Goal: Information Seeking & Learning: Learn about a topic

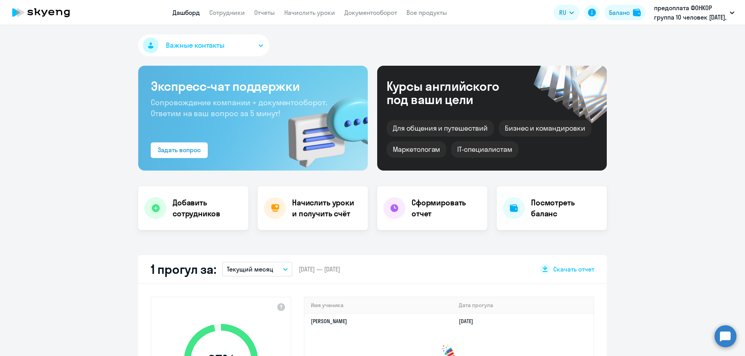
select select "30"
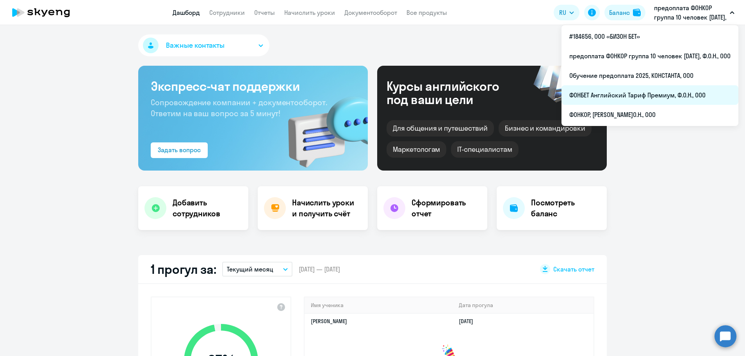
click at [622, 93] on li "ФОНБЕТ Английский Тариф Премиум, Ф.О.Н., ООО" at bounding box center [650, 95] width 177 height 20
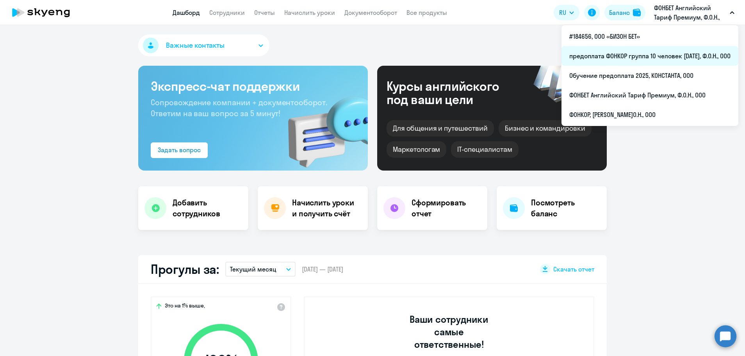
click at [656, 56] on li "предоплата ФОНКОР группа 10 человек [DATE], Ф.О.Н., ООО" at bounding box center [650, 56] width 177 height 20
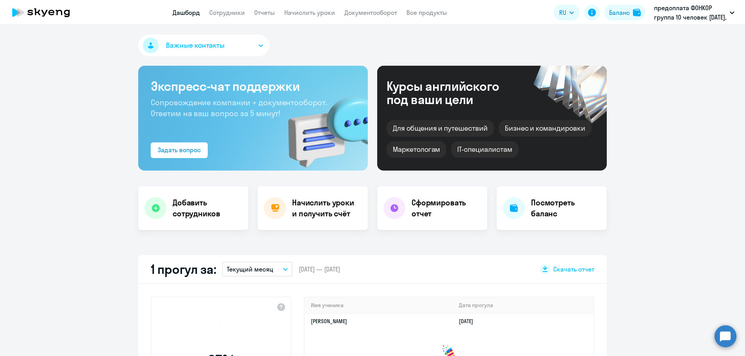
select select "30"
click at [218, 15] on link "Сотрудники" at bounding box center [227, 13] width 36 height 8
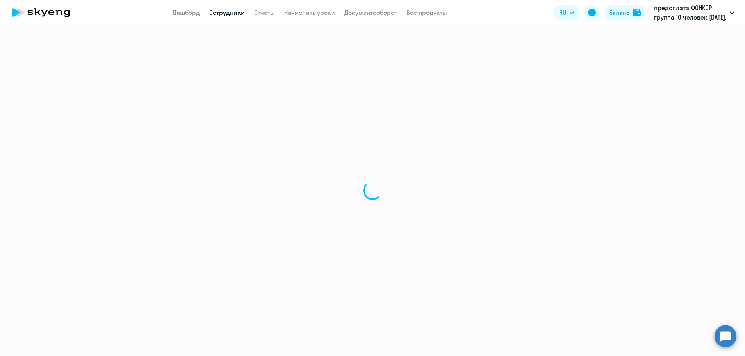
select select "30"
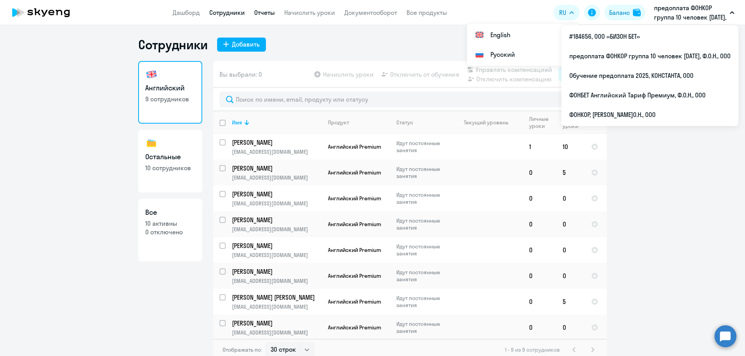
click at [262, 13] on link "Отчеты" at bounding box center [264, 13] width 21 height 8
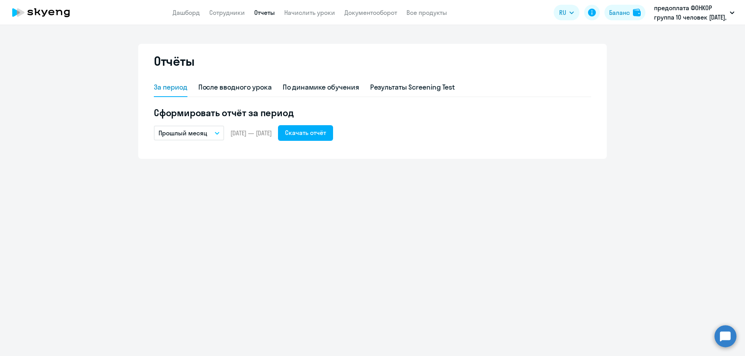
click at [220, 133] on button "Прошлый месяц" at bounding box center [189, 132] width 70 height 15
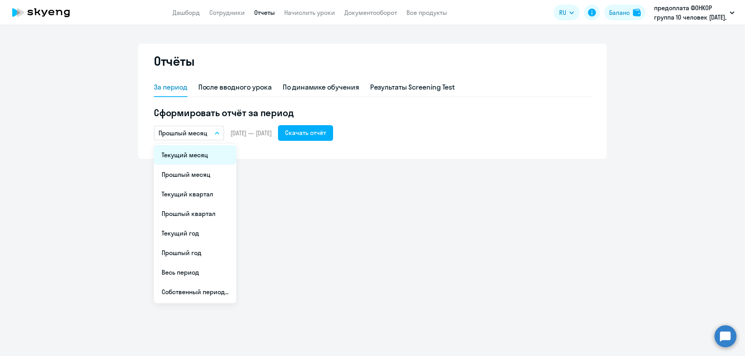
click at [200, 159] on li "Текущий месяц" at bounding box center [195, 155] width 82 height 20
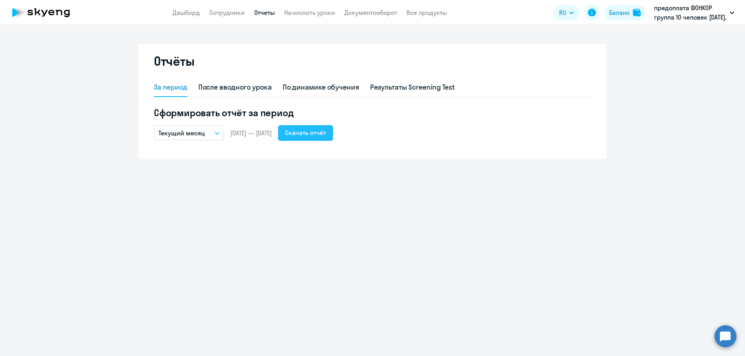
click at [333, 138] on button "Скачать отчёт" at bounding box center [305, 133] width 55 height 16
click at [218, 16] on link "Сотрудники" at bounding box center [227, 13] width 36 height 8
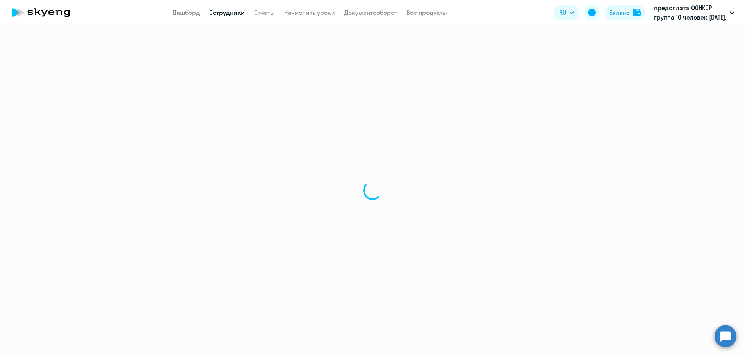
select select "30"
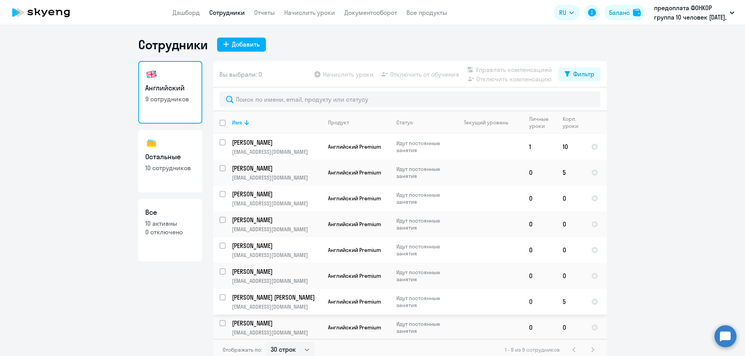
click at [245, 297] on p "[PERSON_NAME] [PERSON_NAME]" at bounding box center [276, 297] width 88 height 9
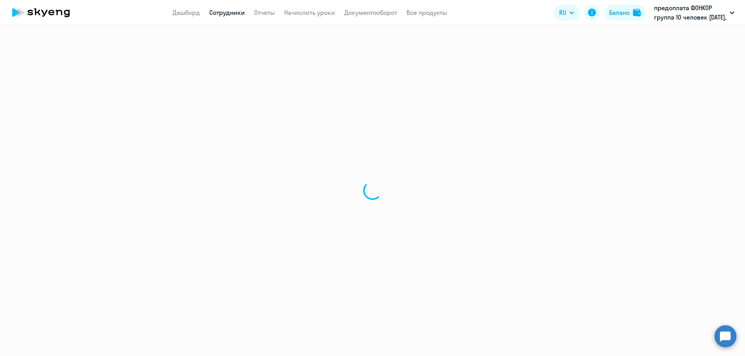
select select "english"
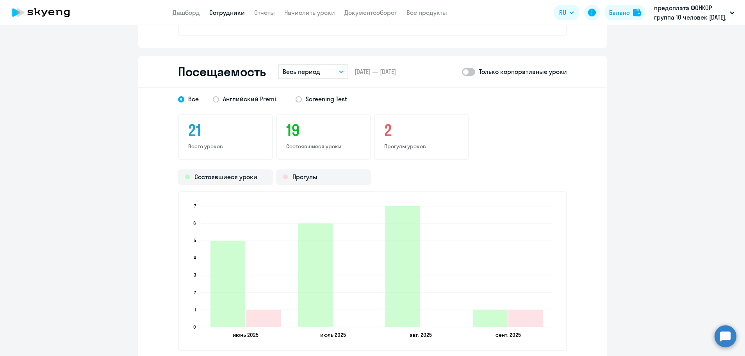
scroll to position [860, 0]
click at [468, 71] on span at bounding box center [468, 72] width 13 height 8
click at [462, 71] on input "checkbox" at bounding box center [462, 71] width 0 height 0
checkbox input "true"
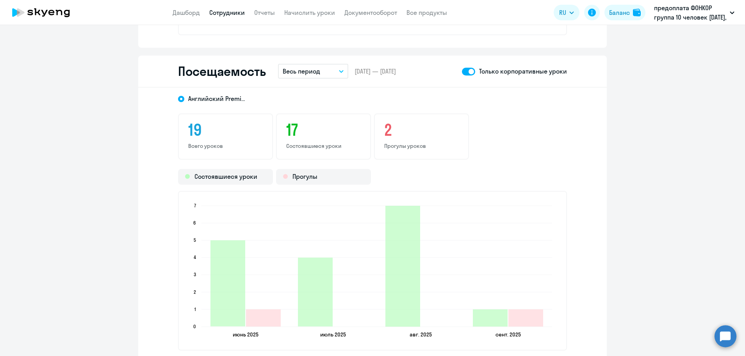
click at [340, 70] on icon "button" at bounding box center [341, 71] width 5 height 3
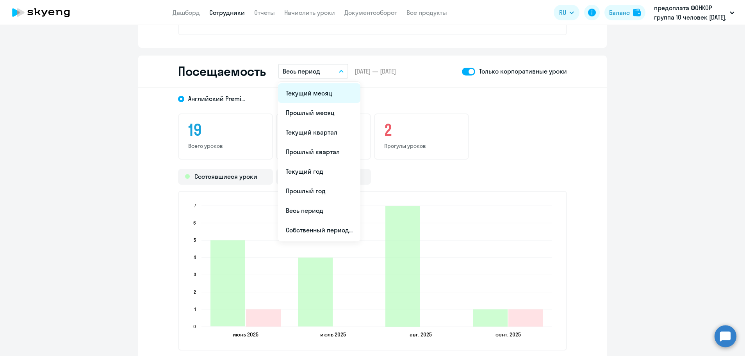
click at [317, 92] on li "Текущий месяц" at bounding box center [319, 93] width 82 height 20
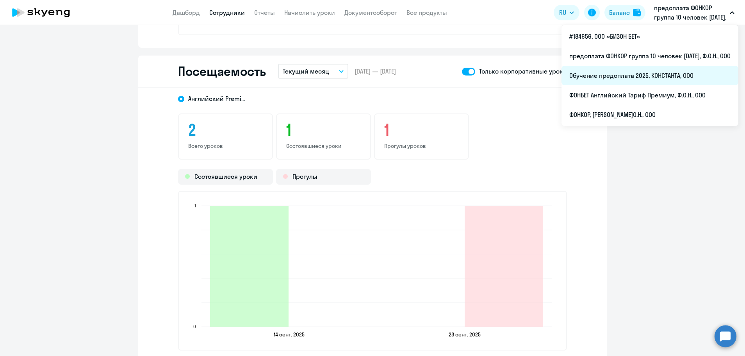
click at [667, 74] on li "Обучение предоплата 2025, КОНСТАНТА, ООО" at bounding box center [650, 76] width 177 height 20
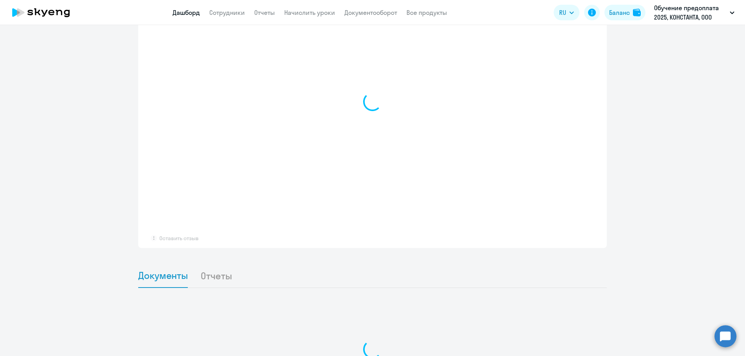
select select "30"
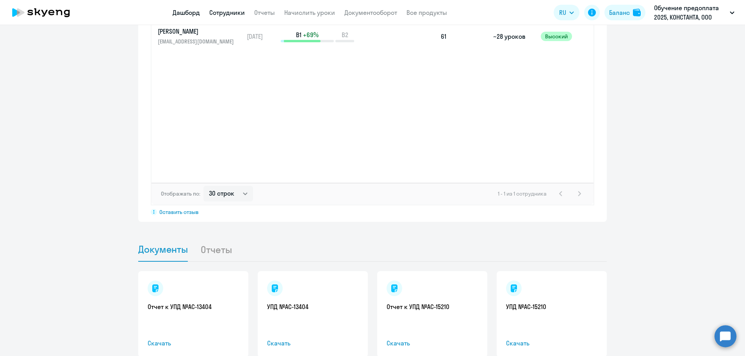
scroll to position [600, 0]
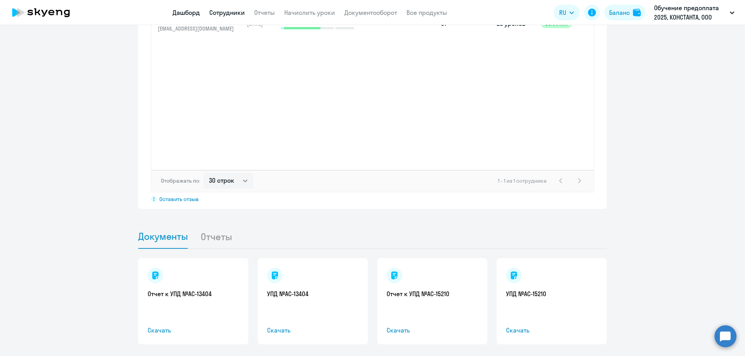
click at [221, 12] on link "Сотрудники" at bounding box center [227, 13] width 36 height 8
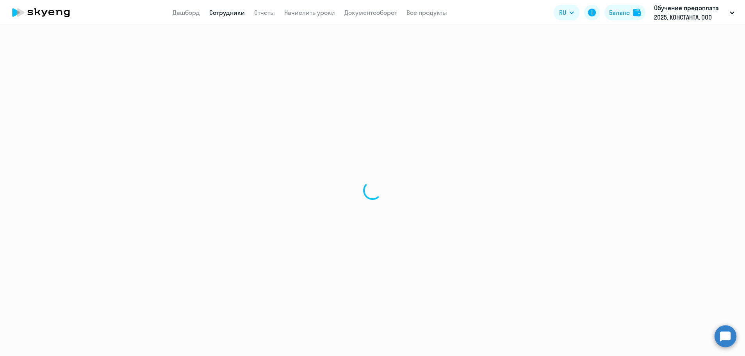
select select "30"
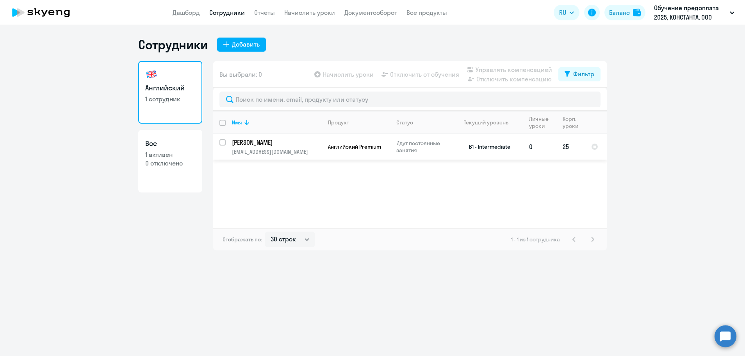
click at [265, 143] on p "[PERSON_NAME]" at bounding box center [276, 142] width 88 height 9
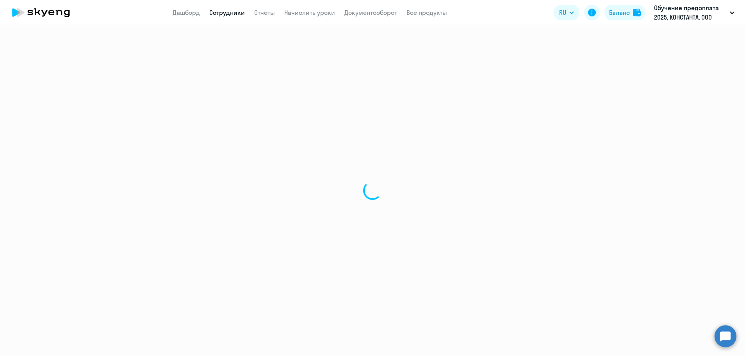
select select "english"
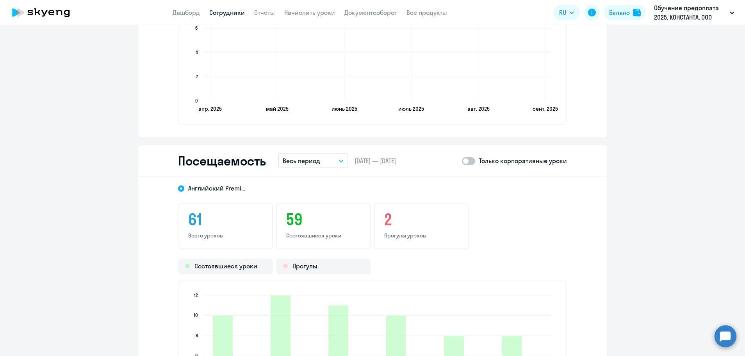
scroll to position [860, 0]
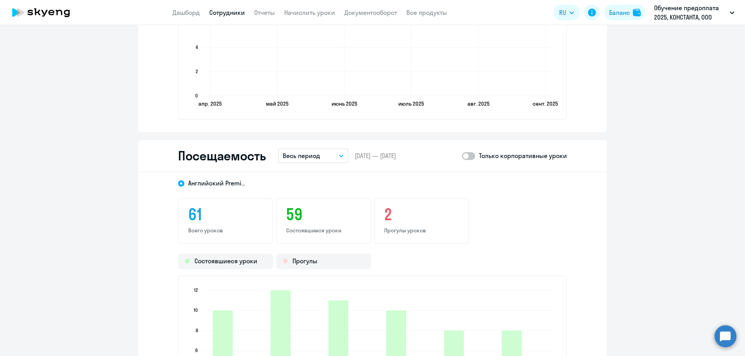
click at [471, 157] on span at bounding box center [468, 156] width 13 height 8
click at [462, 156] on input "checkbox" at bounding box center [462, 155] width 0 height 0
checkbox input "true"
click at [341, 155] on button "Весь период" at bounding box center [313, 155] width 70 height 15
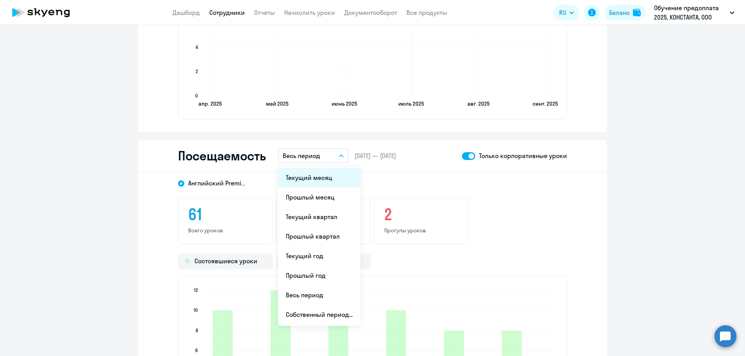
click at [323, 174] on li "Текущий месяц" at bounding box center [319, 178] width 82 height 20
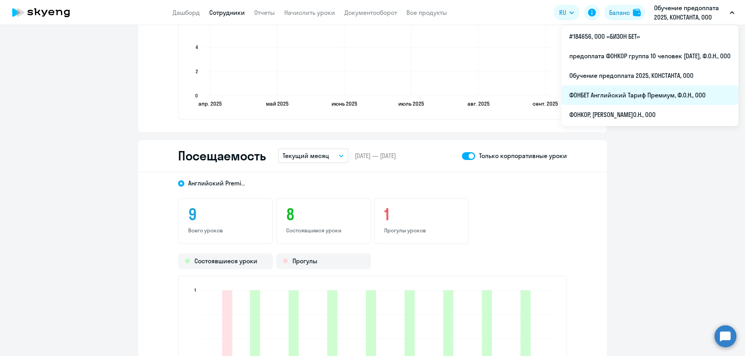
click at [642, 95] on li "ФОНБЕТ Английский Тариф Премиум, Ф.О.Н., ООО" at bounding box center [650, 95] width 177 height 20
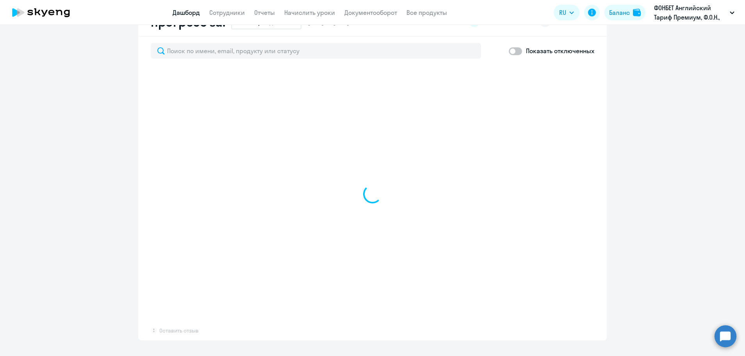
scroll to position [469, 0]
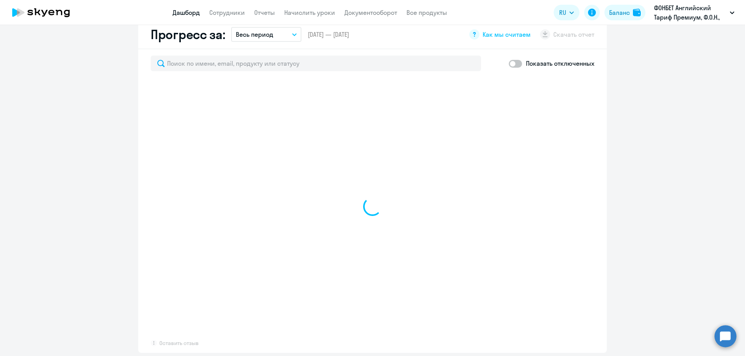
select select "30"
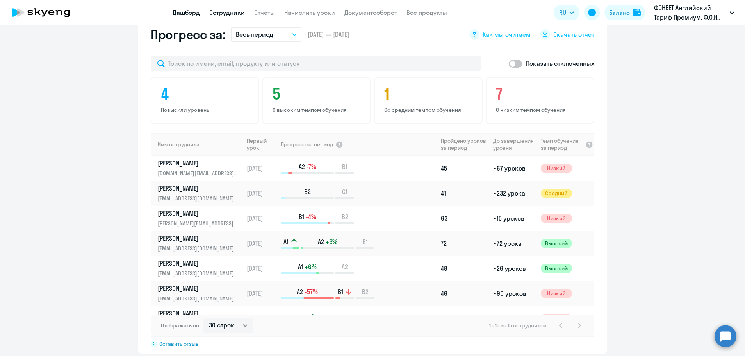
click at [235, 14] on link "Сотрудники" at bounding box center [227, 13] width 36 height 8
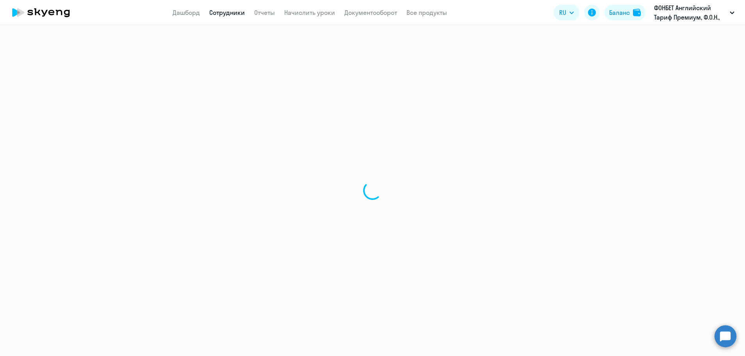
select select "30"
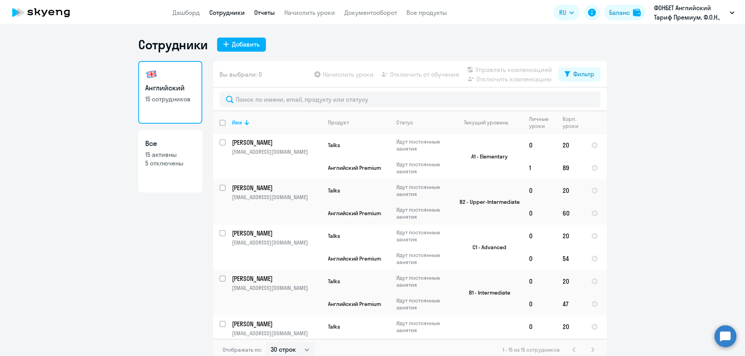
click at [259, 13] on link "Отчеты" at bounding box center [264, 13] width 21 height 8
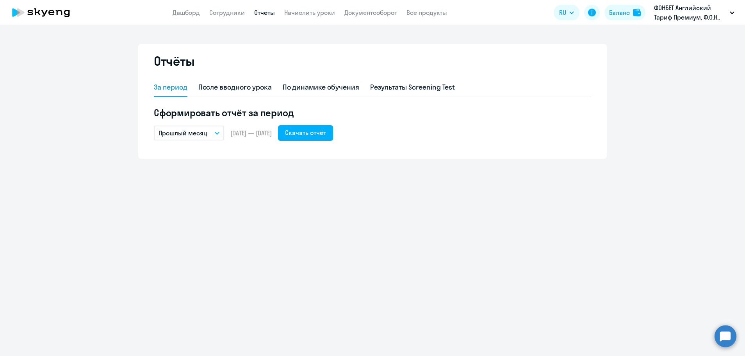
click at [215, 130] on button "Прошлый месяц" at bounding box center [189, 132] width 70 height 15
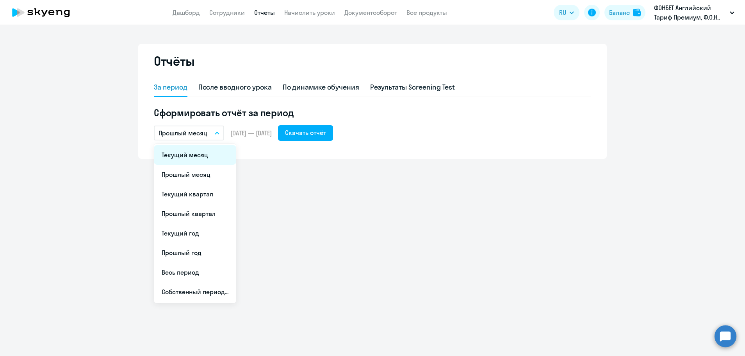
click at [206, 158] on li "Текущий месяц" at bounding box center [195, 155] width 82 height 20
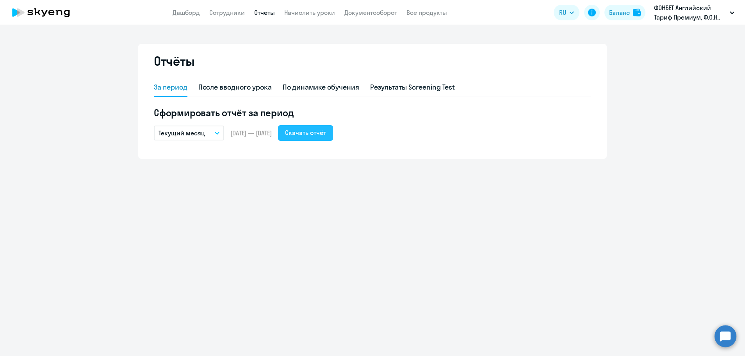
click at [326, 131] on div "Скачать отчёт" at bounding box center [305, 132] width 41 height 9
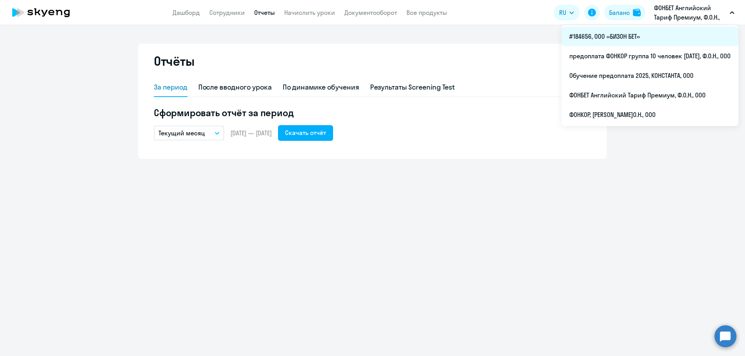
click at [613, 37] on li "#184656, ООО «БИЗОН БЕТ»" at bounding box center [650, 37] width 177 height 20
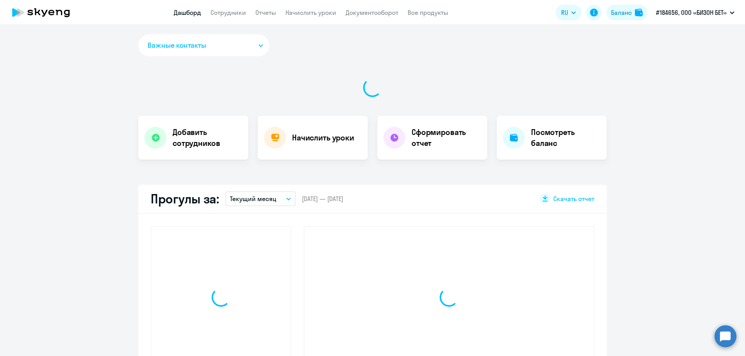
select select "30"
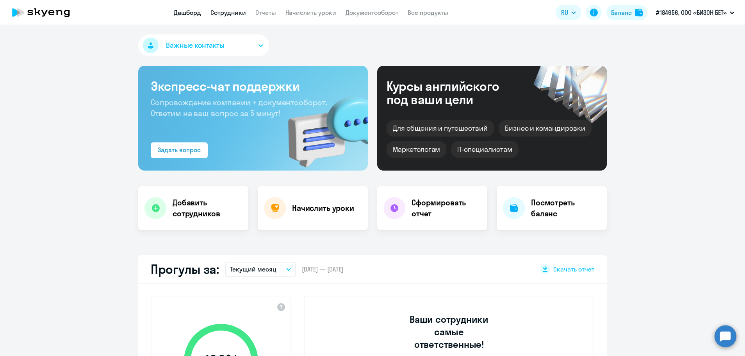
click at [227, 11] on link "Сотрудники" at bounding box center [229, 13] width 36 height 8
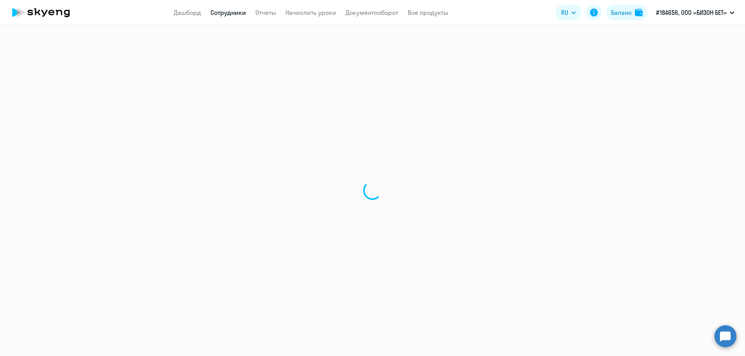
select select "30"
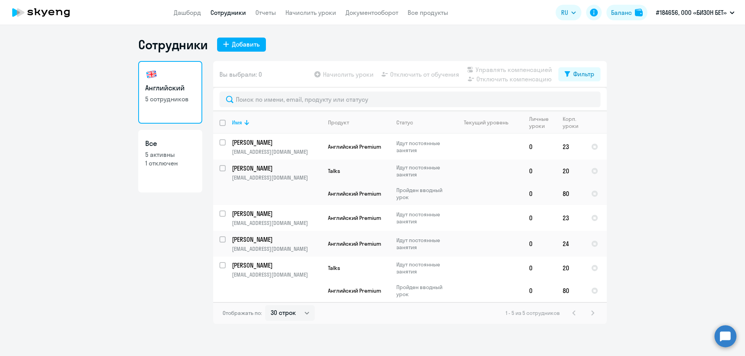
click at [661, 212] on ng-component "Сотрудники Добавить Английский 5 сотрудников Все 5 активны 1 отключен Вы выбрал…" at bounding box center [372, 180] width 745 height 287
click at [668, 152] on ng-component "Сотрудники Добавить Английский 5 сотрудников Все 5 активны 1 отключен Вы выбрал…" at bounding box center [372, 180] width 745 height 287
click at [275, 143] on p "[PERSON_NAME]" at bounding box center [276, 142] width 88 height 9
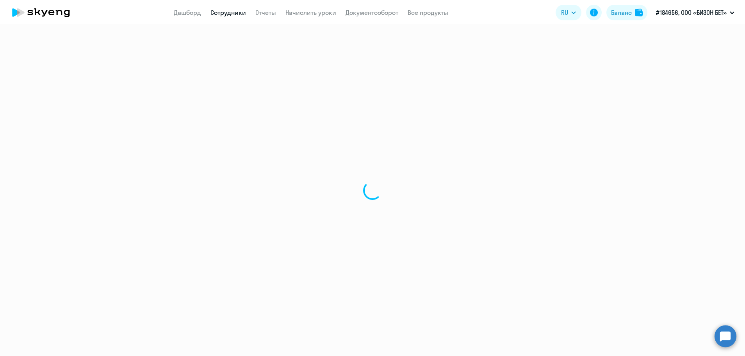
select select "english"
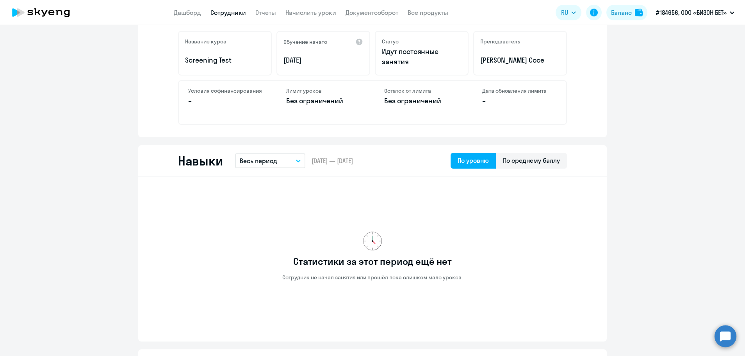
scroll to position [234, 0]
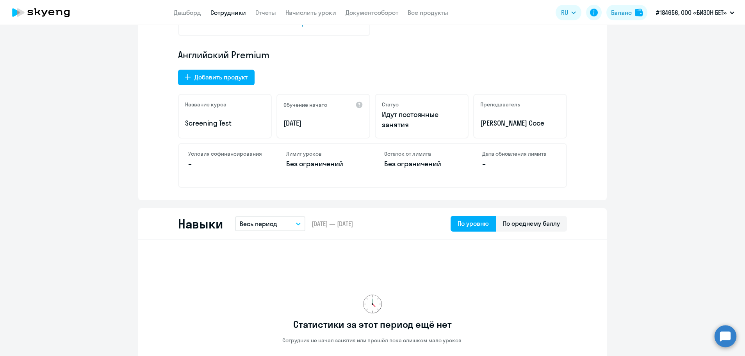
click at [231, 10] on link "Сотрудники" at bounding box center [229, 13] width 36 height 8
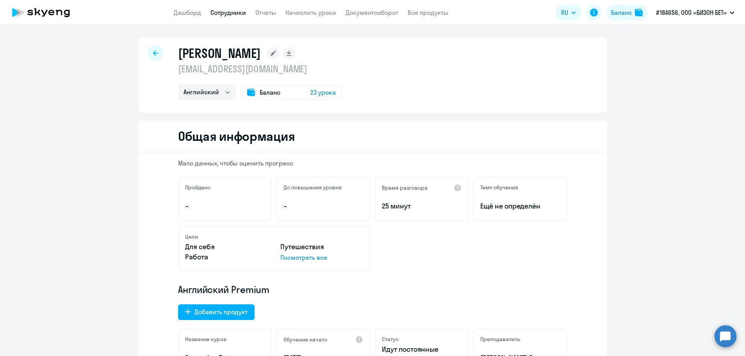
select select "30"
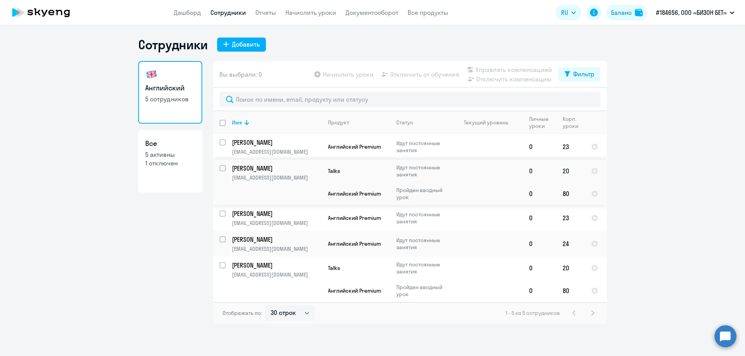
click at [249, 168] on p "[PERSON_NAME]" at bounding box center [276, 168] width 88 height 9
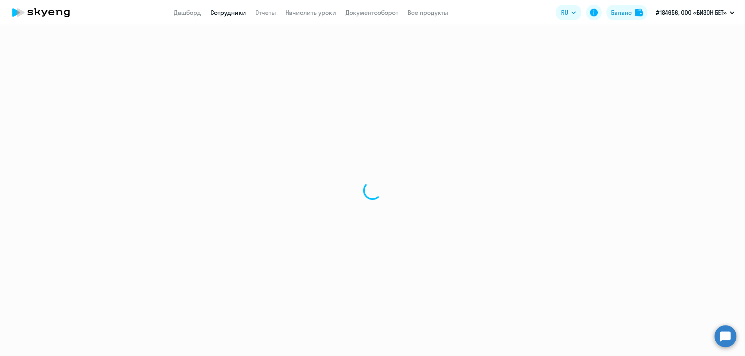
select select "english"
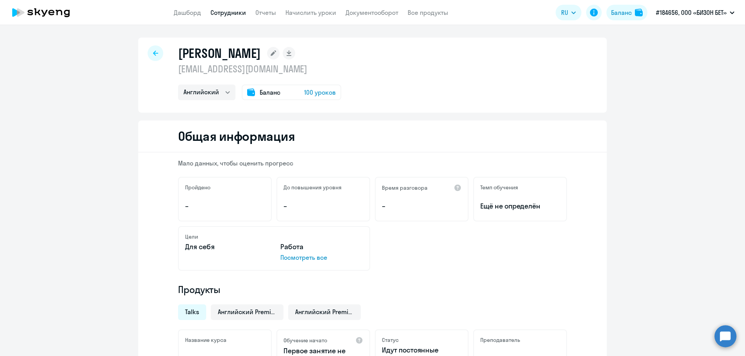
click at [226, 14] on link "Сотрудники" at bounding box center [229, 13] width 36 height 8
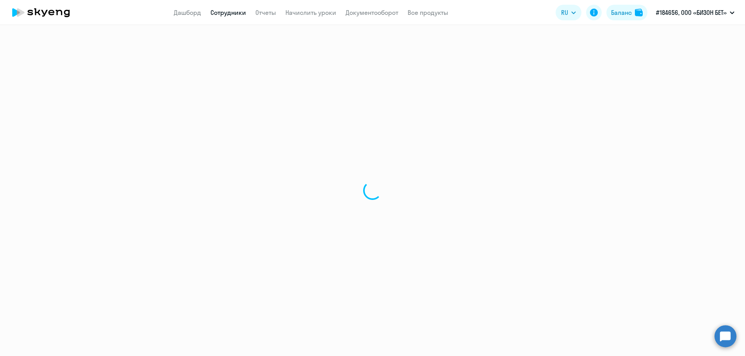
select select "30"
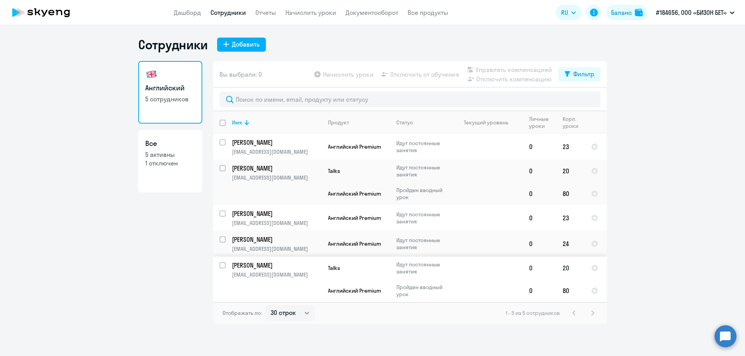
click at [253, 265] on p "[PERSON_NAME]" at bounding box center [276, 265] width 88 height 9
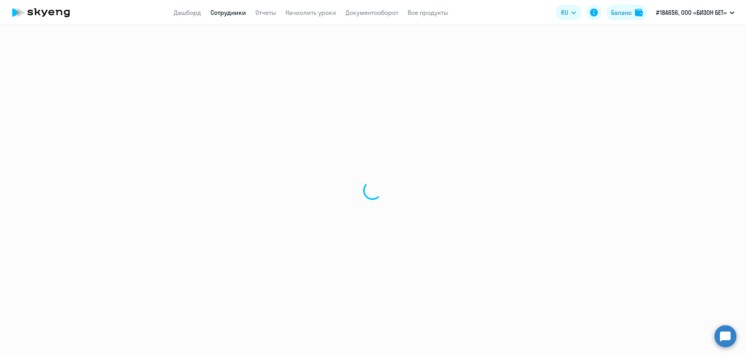
select select "english"
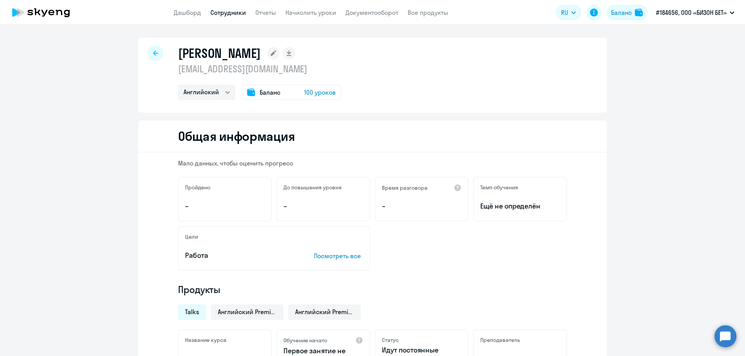
click at [223, 13] on link "Сотрудники" at bounding box center [229, 13] width 36 height 8
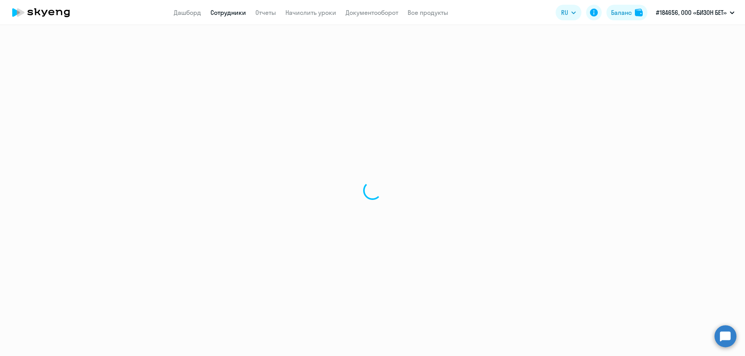
select select "30"
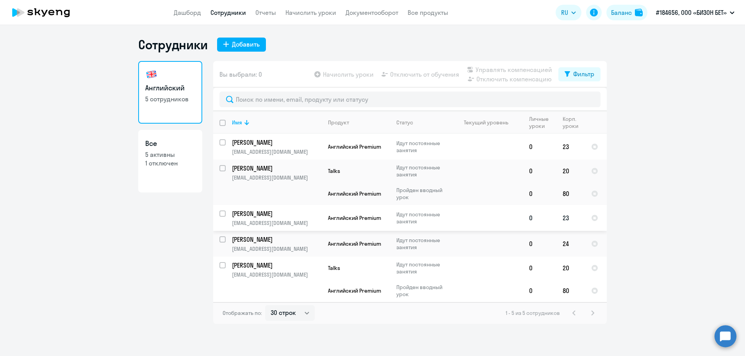
click at [247, 213] on p "[PERSON_NAME]" at bounding box center [276, 213] width 88 height 9
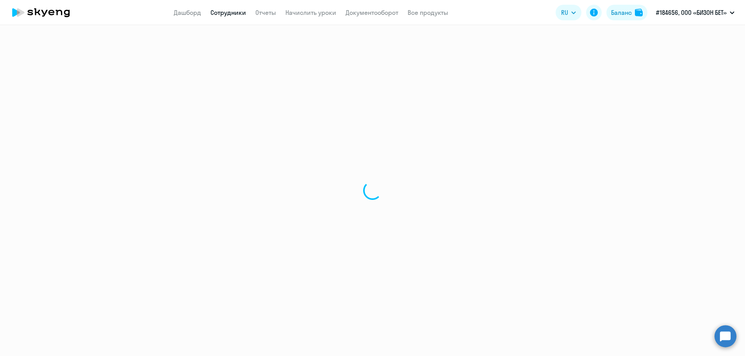
select select "english"
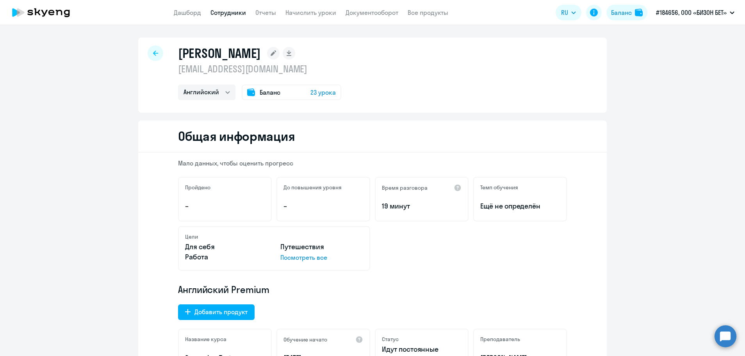
scroll to position [39, 0]
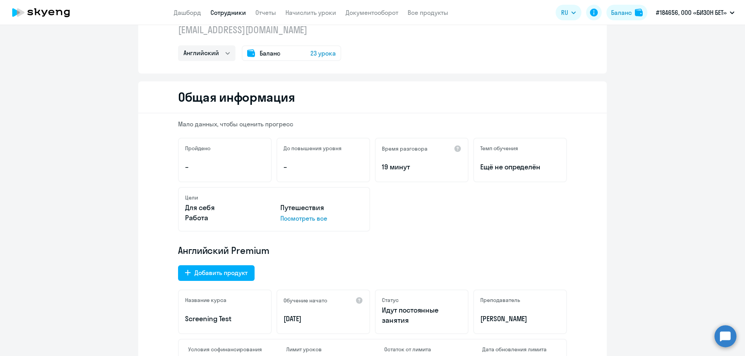
click at [234, 12] on link "Сотрудники" at bounding box center [229, 13] width 36 height 8
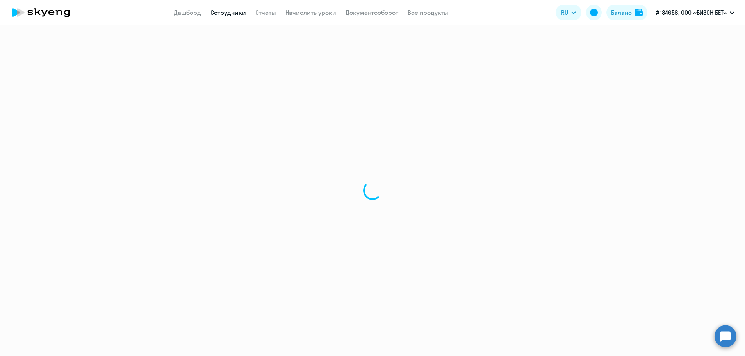
select select "30"
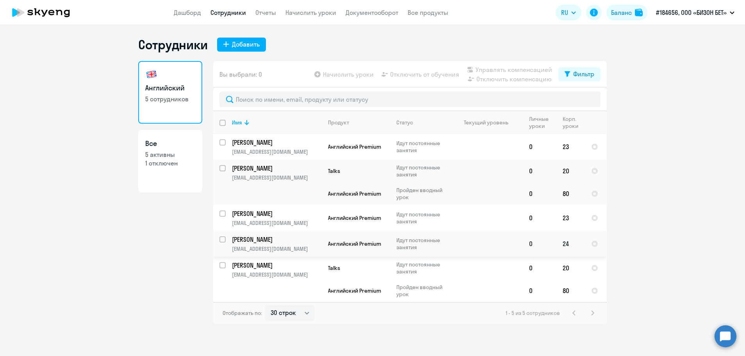
click at [247, 239] on p "[PERSON_NAME]" at bounding box center [276, 239] width 88 height 9
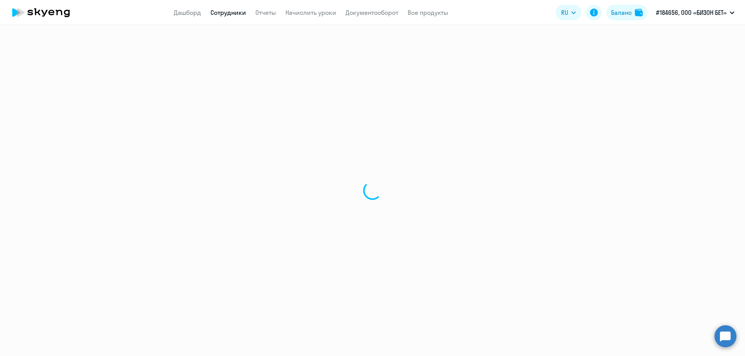
select select "english"
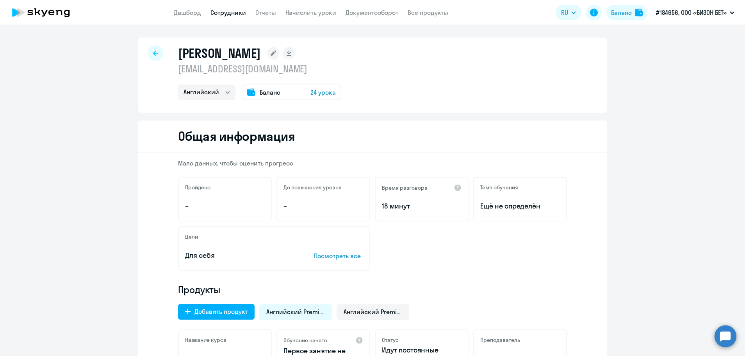
click at [223, 14] on link "Сотрудники" at bounding box center [229, 13] width 36 height 8
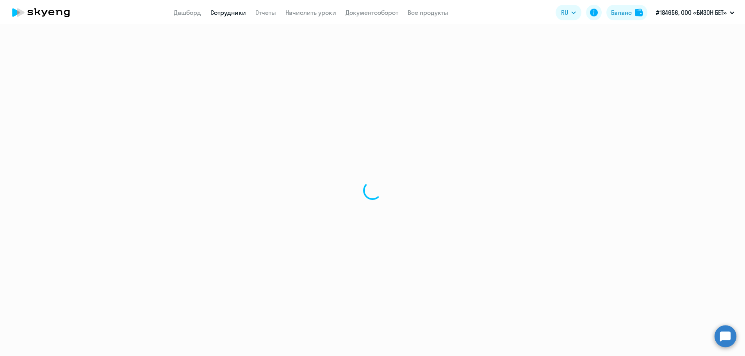
select select "30"
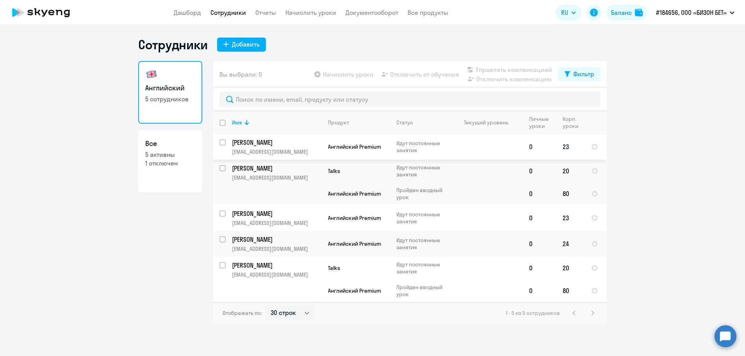
click at [258, 141] on p "[PERSON_NAME]" at bounding box center [276, 142] width 88 height 9
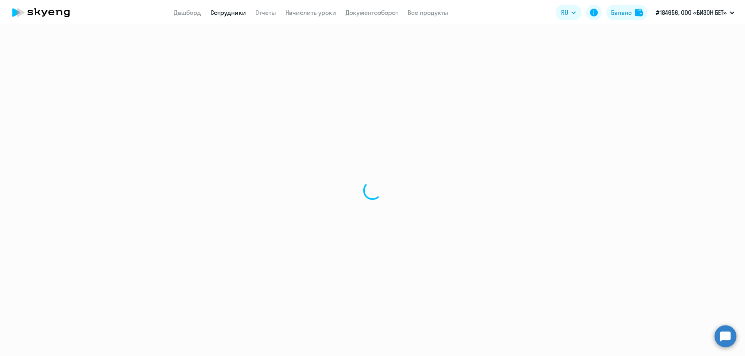
select select "english"
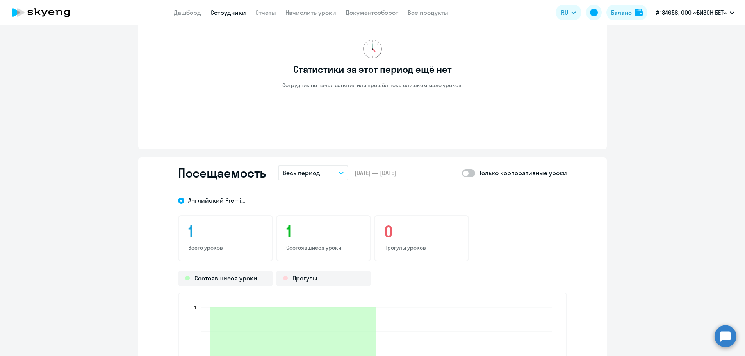
scroll to position [742, 0]
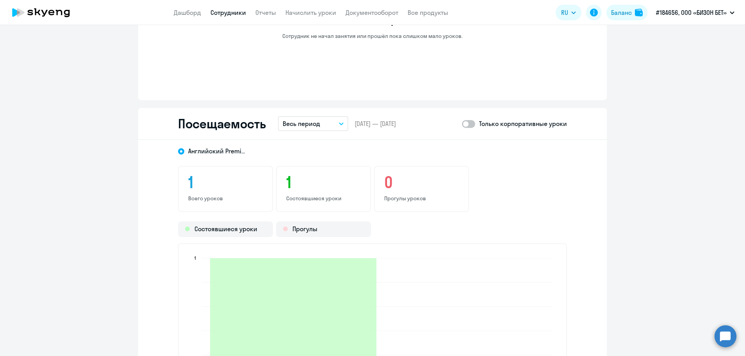
click at [468, 125] on span at bounding box center [468, 124] width 13 height 8
click at [462, 124] on input "checkbox" at bounding box center [462, 123] width 0 height 0
checkbox input "true"
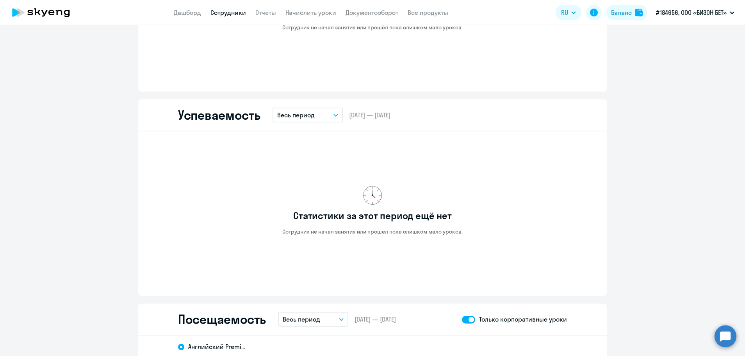
scroll to position [273, 0]
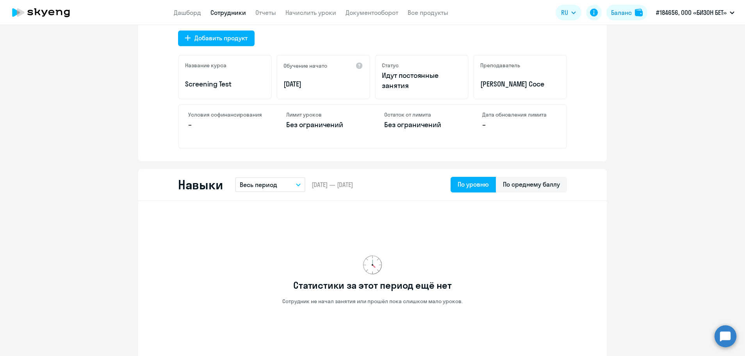
click at [236, 13] on link "Сотрудники" at bounding box center [229, 13] width 36 height 8
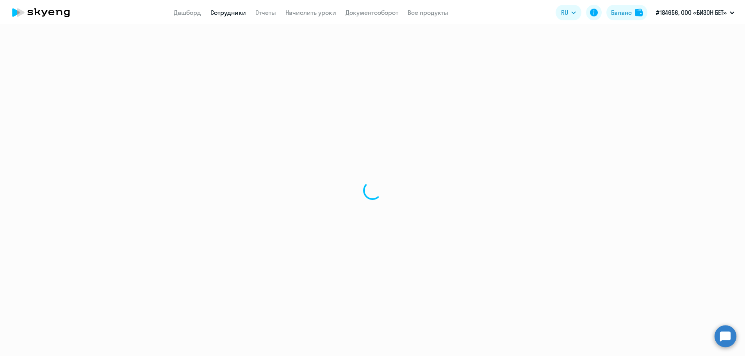
select select "30"
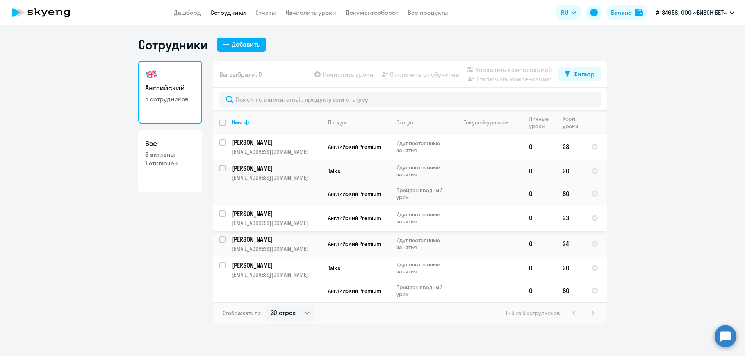
click at [260, 215] on p "[PERSON_NAME]" at bounding box center [276, 213] width 88 height 9
select select "english"
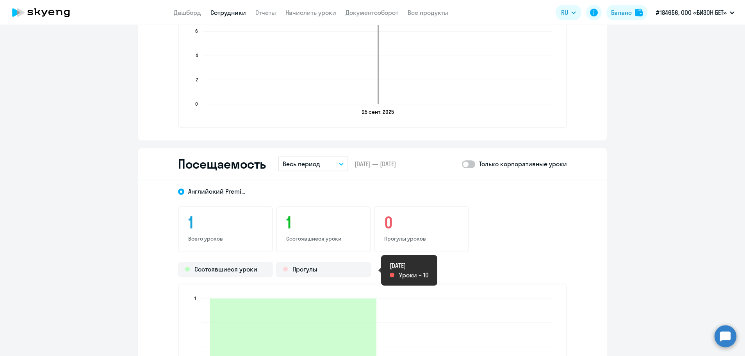
scroll to position [820, 0]
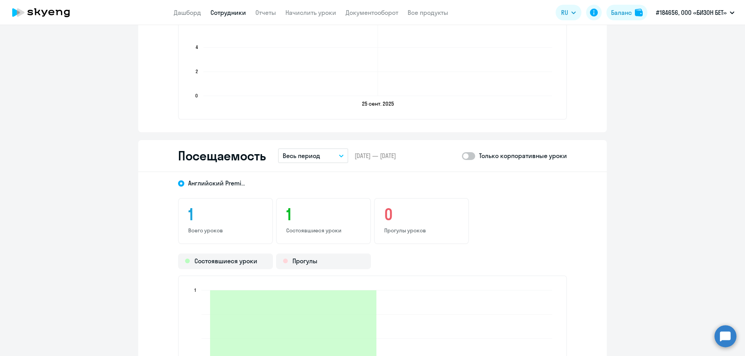
click at [470, 155] on span at bounding box center [468, 156] width 13 height 8
click at [462, 155] on input "checkbox" at bounding box center [462, 155] width 0 height 0
checkbox input "true"
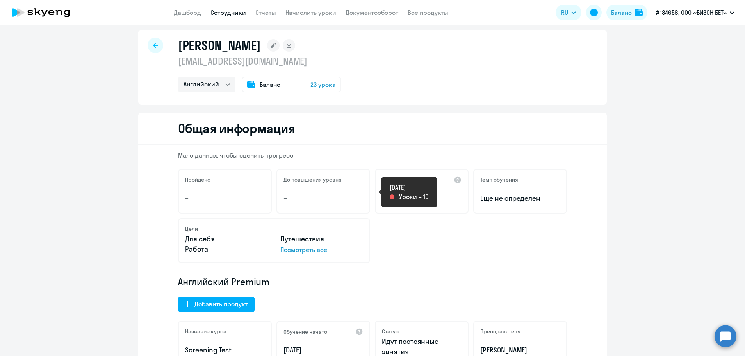
scroll to position [0, 0]
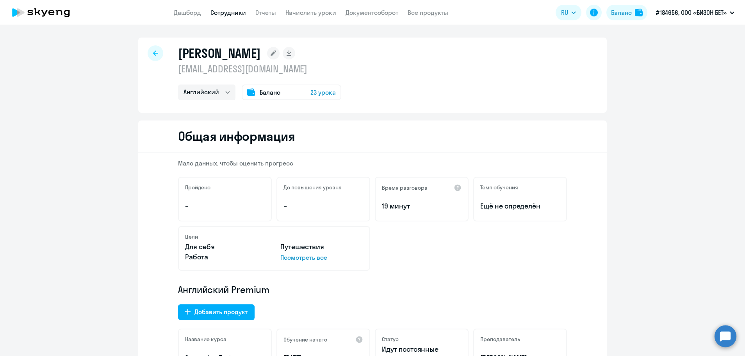
click at [234, 14] on link "Сотрудники" at bounding box center [229, 13] width 36 height 8
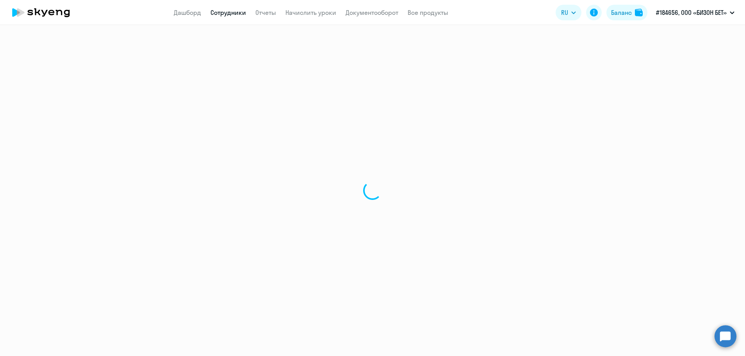
select select "30"
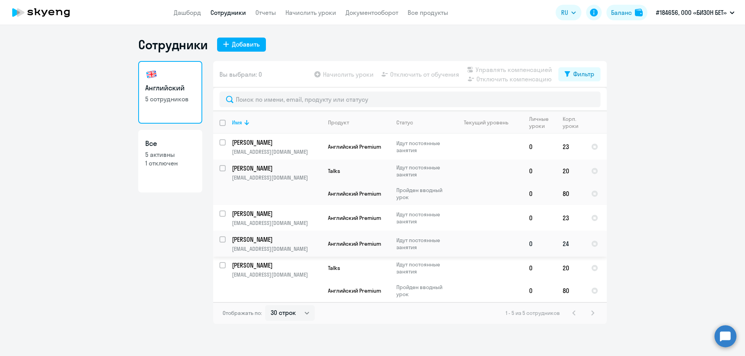
click at [271, 239] on p "[PERSON_NAME]" at bounding box center [276, 239] width 88 height 9
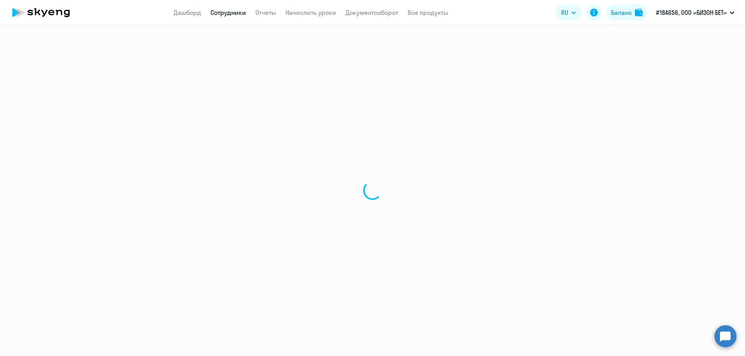
select select "english"
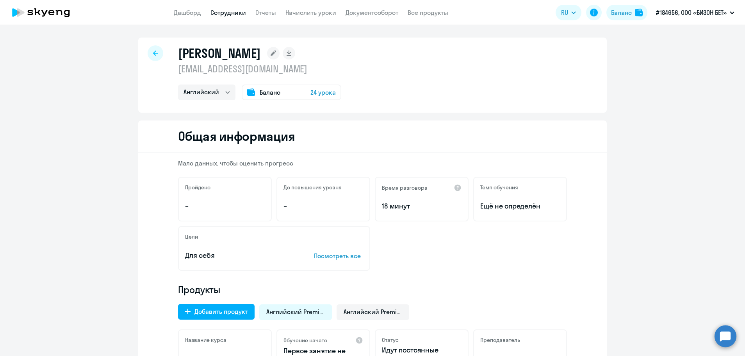
click at [229, 11] on link "Сотрудники" at bounding box center [229, 13] width 36 height 8
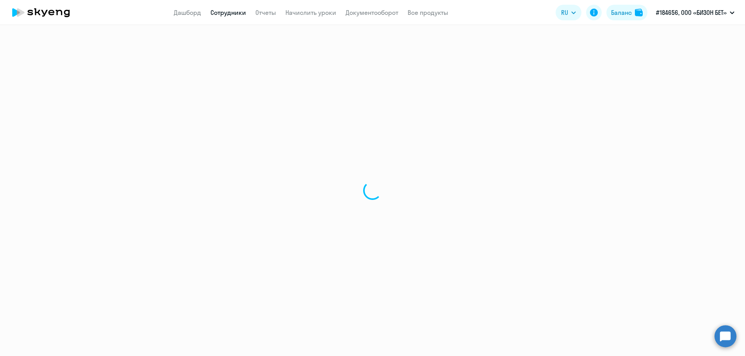
select select "30"
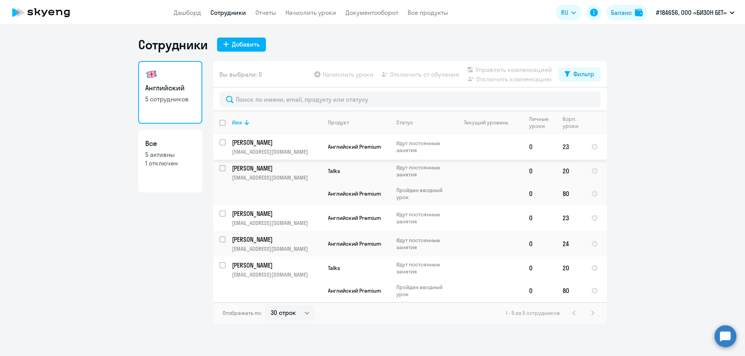
click at [261, 141] on p "[PERSON_NAME]" at bounding box center [276, 142] width 88 height 9
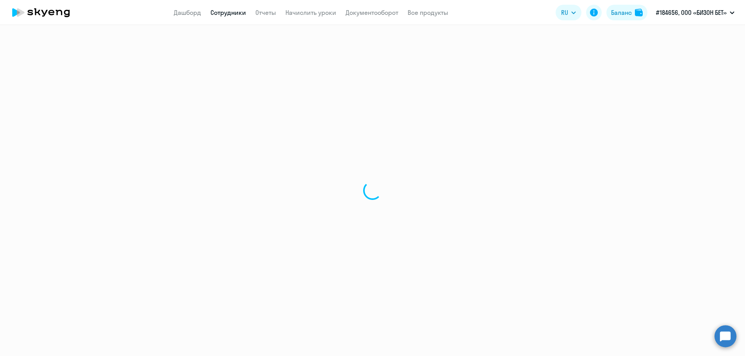
select select "english"
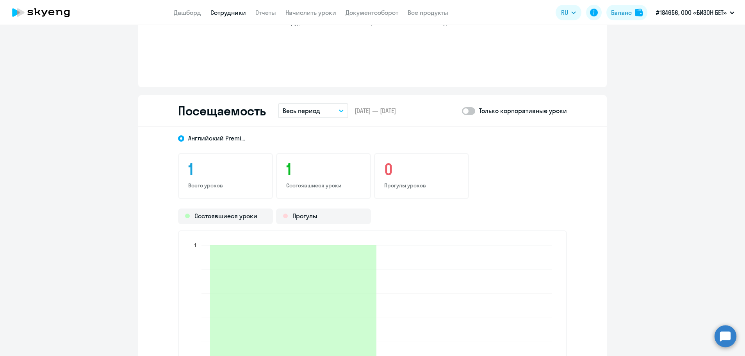
scroll to position [820, 0]
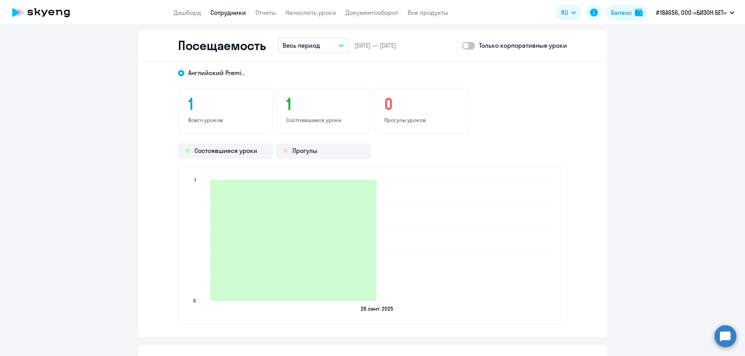
click at [226, 13] on link "Сотрудники" at bounding box center [229, 13] width 36 height 8
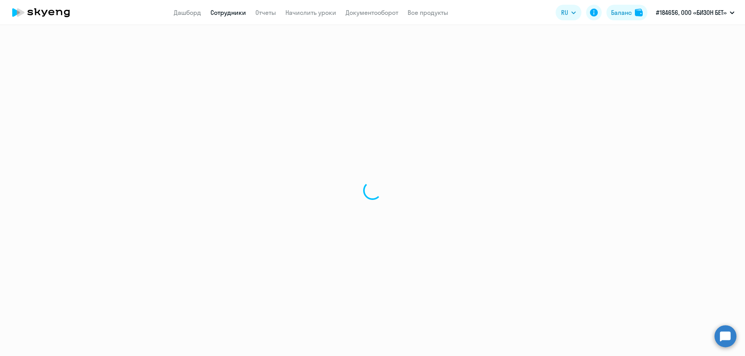
select select "30"
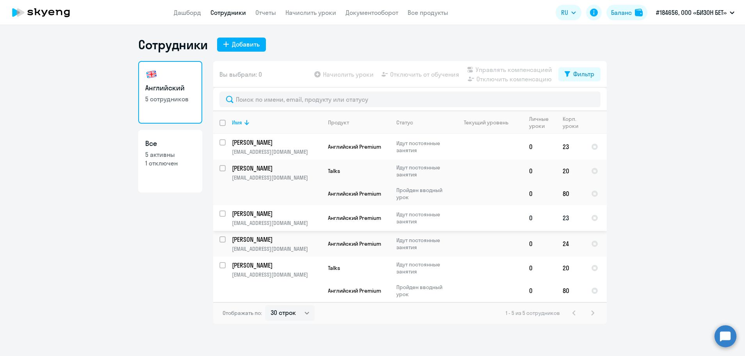
click at [266, 212] on p "[PERSON_NAME]" at bounding box center [276, 213] width 88 height 9
select select "english"
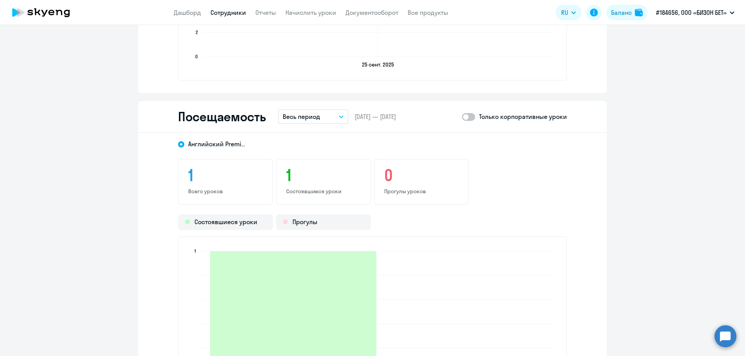
scroll to position [938, 0]
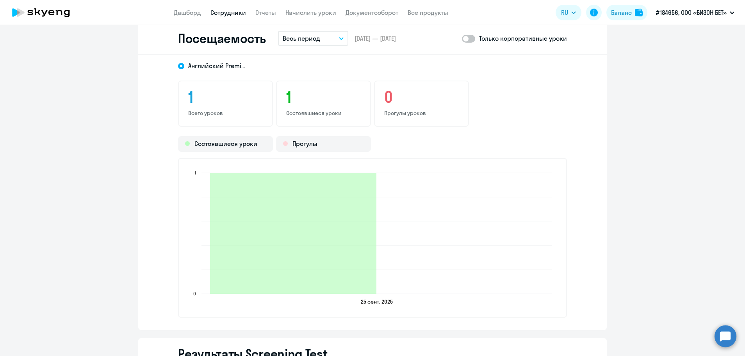
click at [220, 13] on link "Сотрудники" at bounding box center [229, 13] width 36 height 8
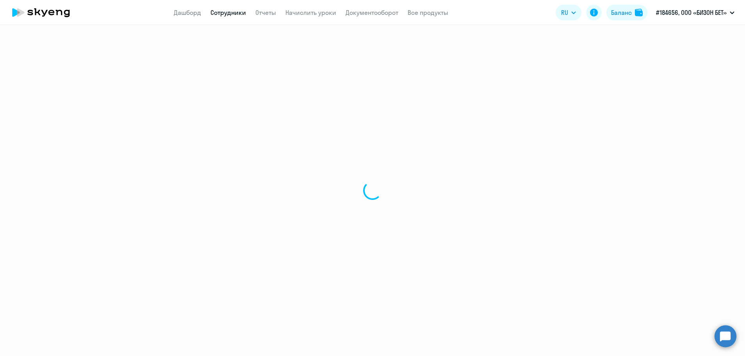
select select "30"
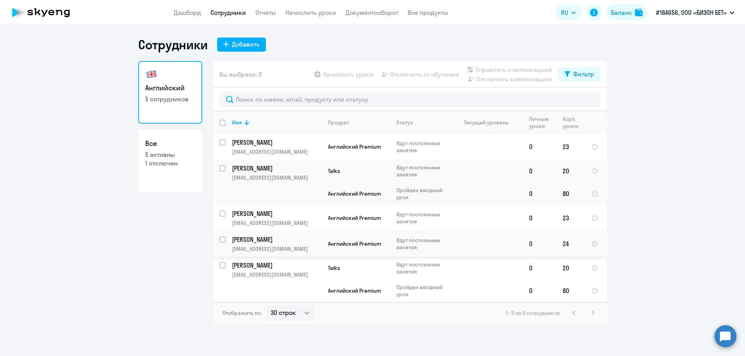
click at [250, 239] on p "[PERSON_NAME]" at bounding box center [276, 239] width 88 height 9
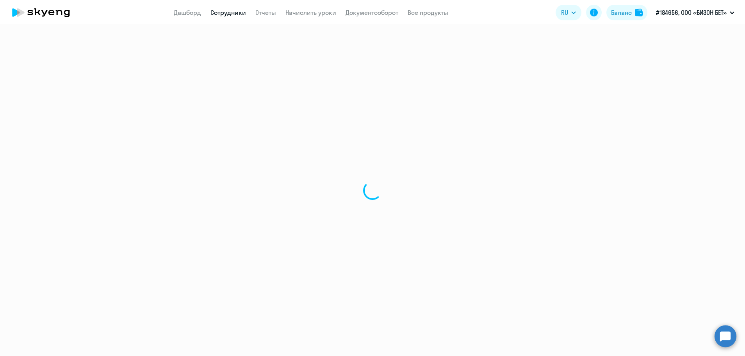
select select "english"
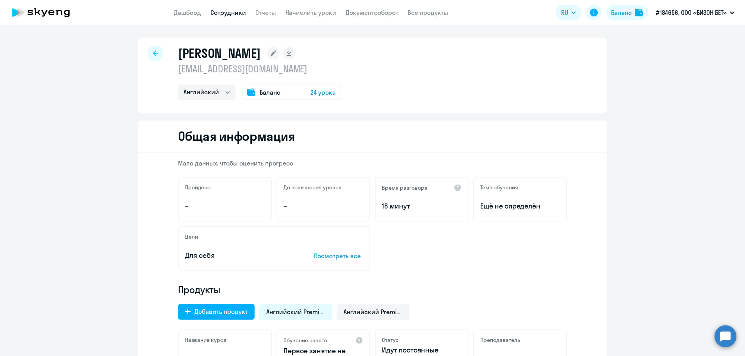
click at [31, 14] on icon at bounding box center [41, 13] width 69 height 20
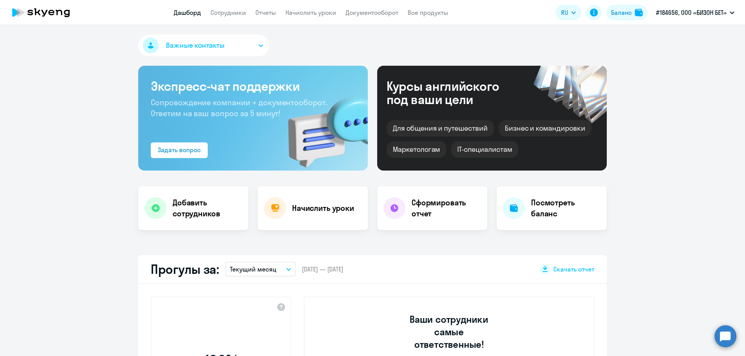
select select "30"
